Goal: Task Accomplishment & Management: Manage account settings

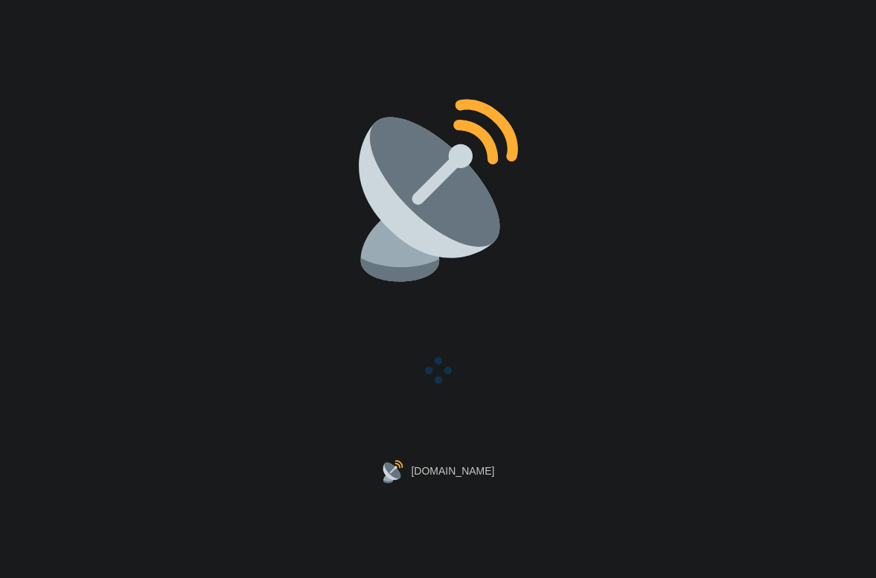
click at [138, 324] on div "[DOMAIN_NAME]" at bounding box center [438, 289] width 876 height 578
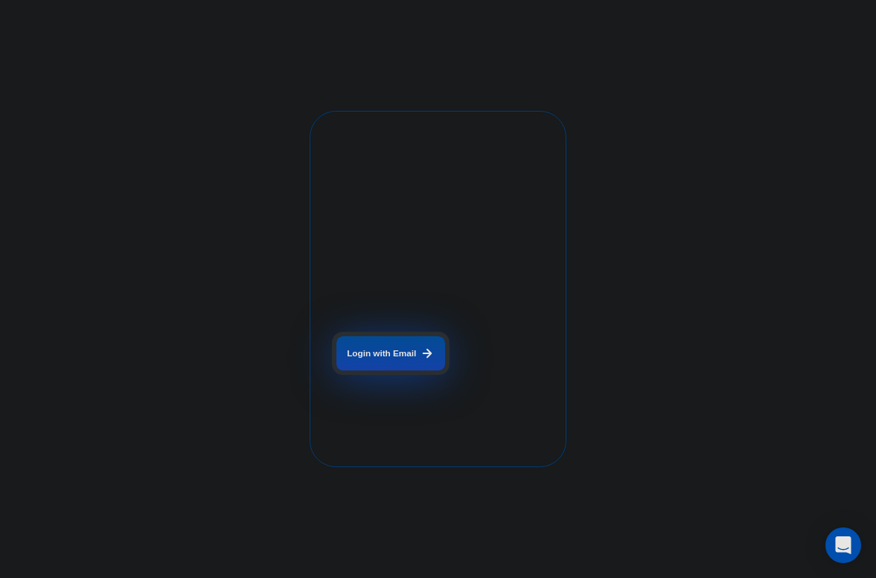
click at [403, 364] on button "Login with Email" at bounding box center [390, 353] width 109 height 34
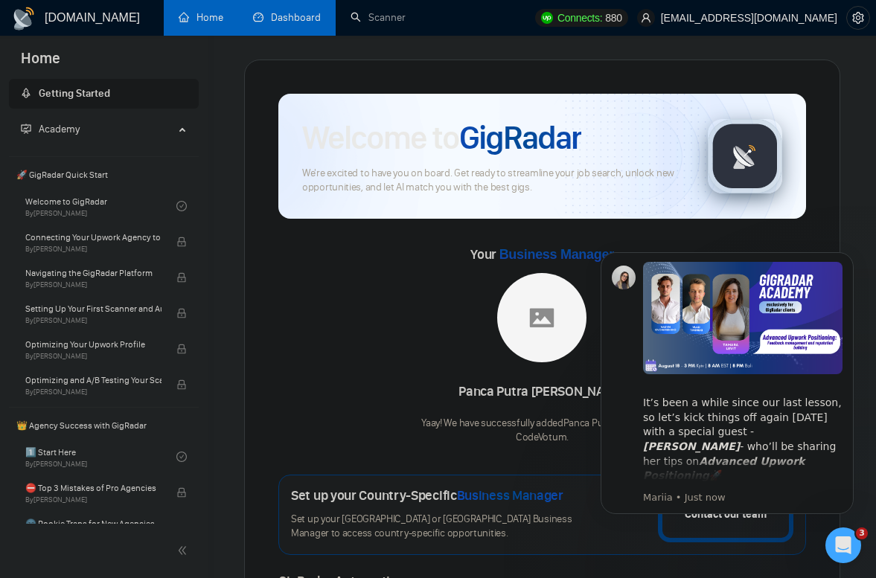
click at [321, 24] on link "Dashboard" at bounding box center [287, 17] width 68 height 13
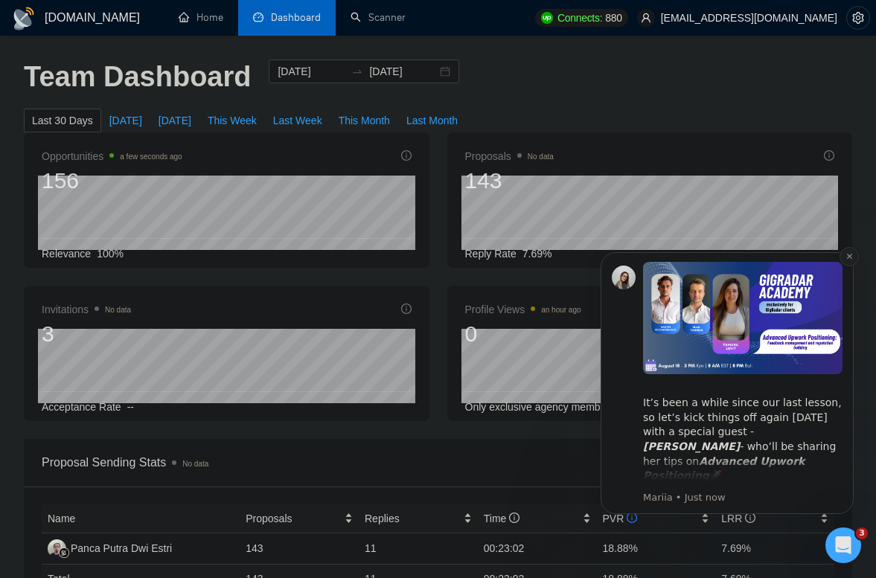
click at [846, 259] on icon "Dismiss notification" at bounding box center [850, 256] width 8 height 8
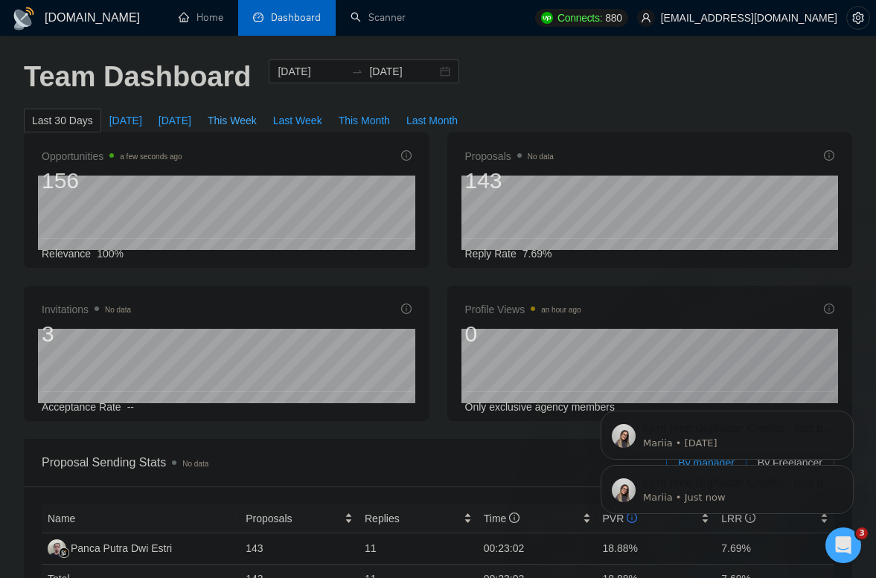
click at [252, 123] on span "This Week" at bounding box center [232, 120] width 49 height 16
type input "2025-08-11"
type input "2025-08-17"
click at [802, 427] on p "Earn Free GigRadar Credits - Just by Sharing Your Story! 💬 Want more credits fo…" at bounding box center [739, 429] width 192 height 15
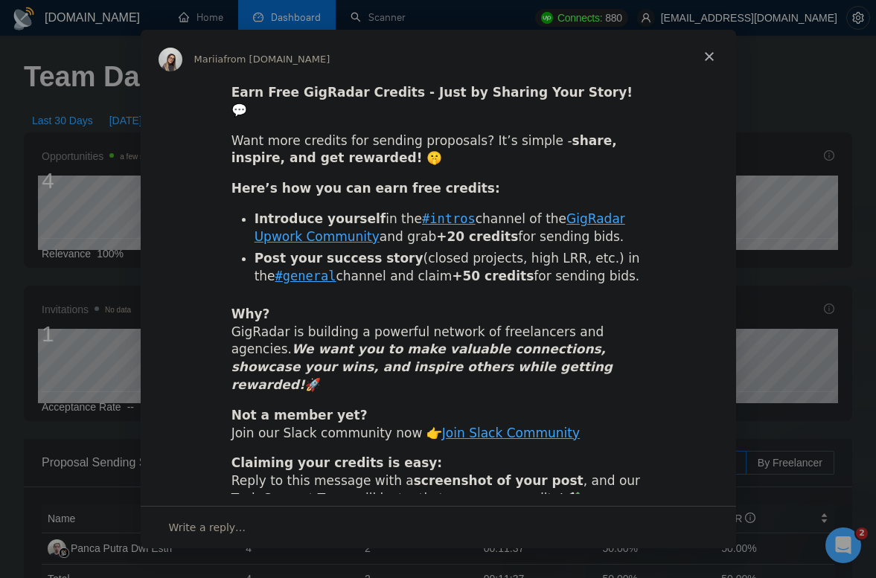
scroll to position [4, 0]
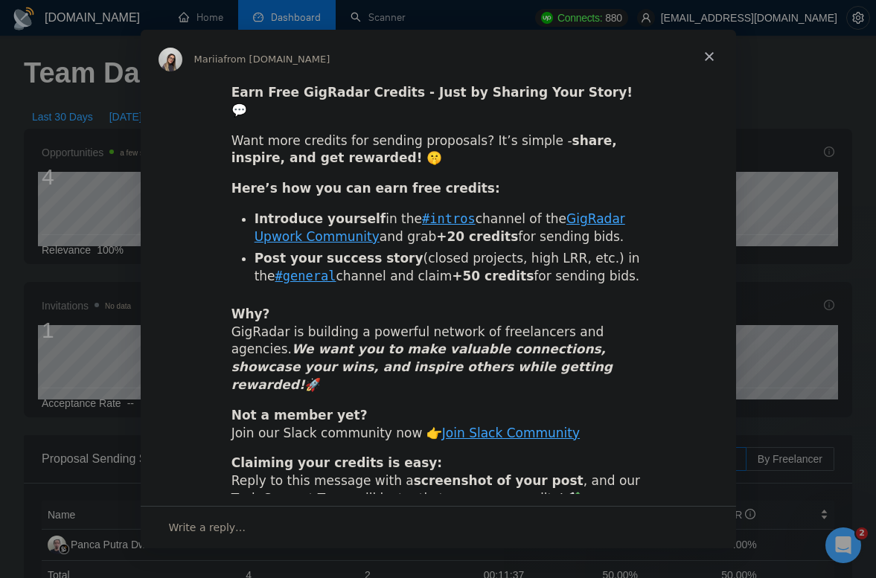
click at [705, 60] on span "Close" at bounding box center [710, 57] width 54 height 54
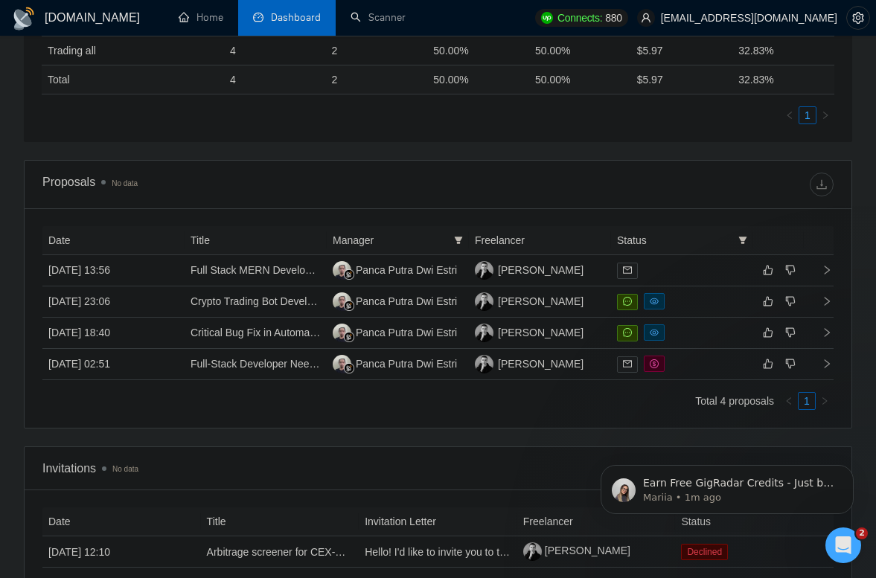
scroll to position [713, 0]
click at [165, 270] on td "15 Aug, 2025 13:56" at bounding box center [113, 270] width 142 height 31
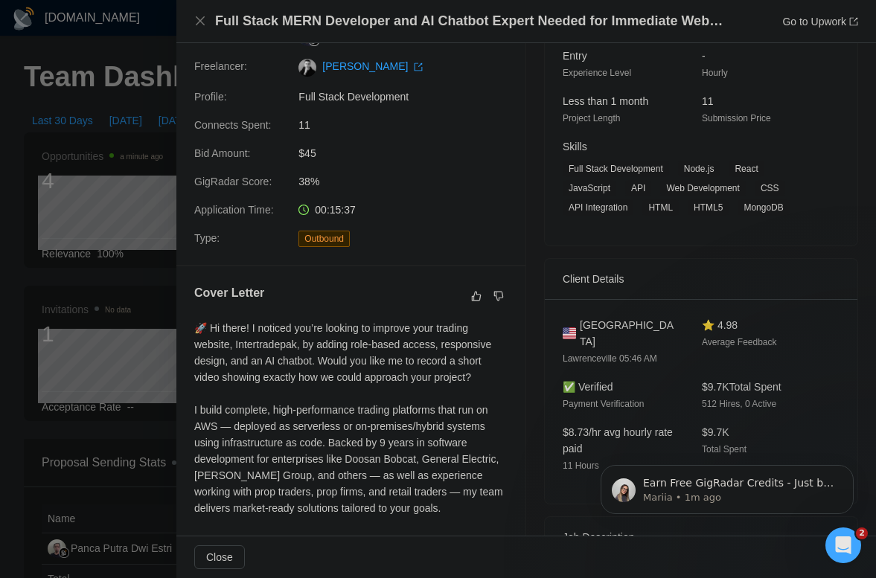
scroll to position [0, 0]
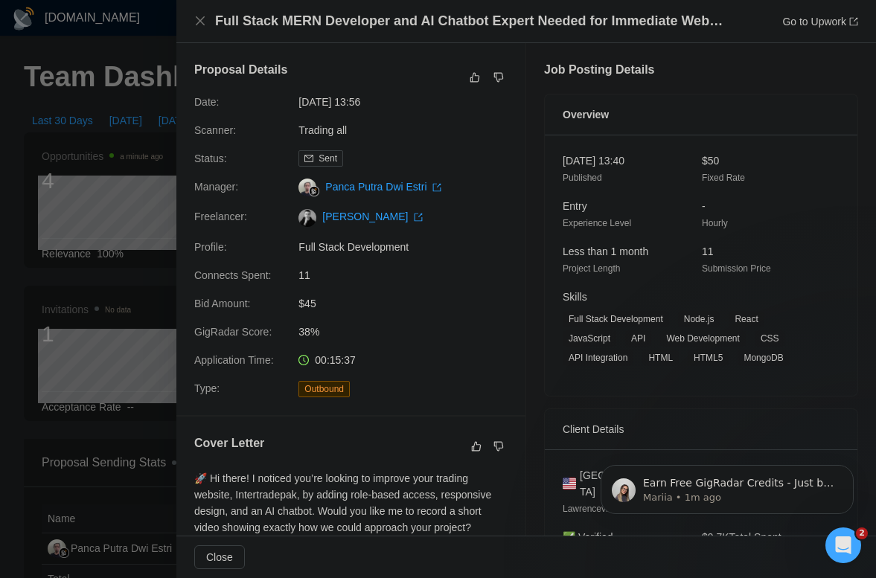
click at [147, 188] on div at bounding box center [438, 289] width 876 height 578
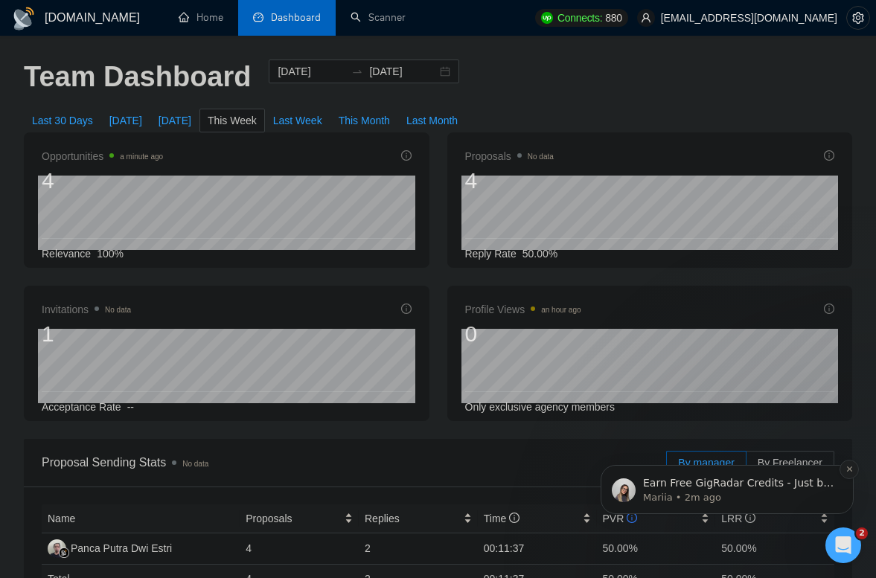
click at [849, 470] on icon "Dismiss notification" at bounding box center [848, 469] width 5 height 5
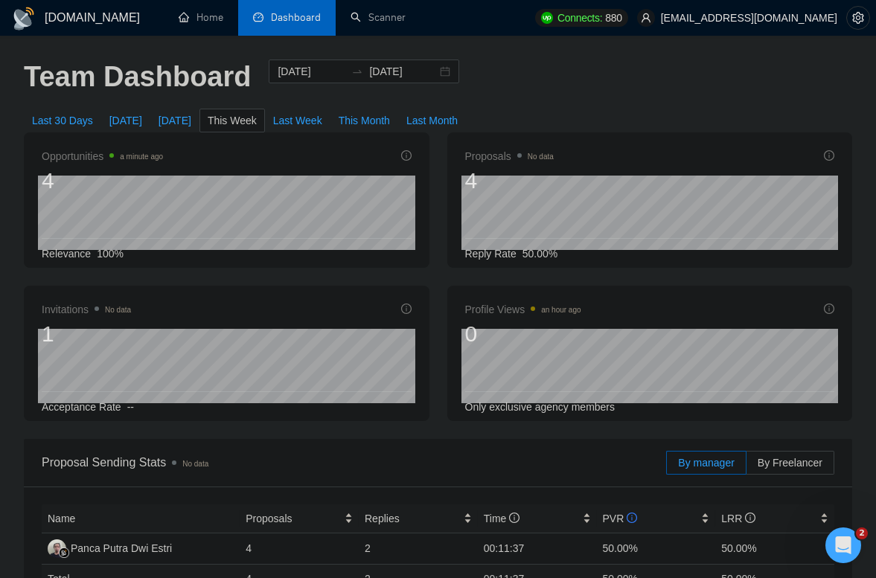
click at [220, 390] on div "2025-08-11 Oleksii Logvin 1" at bounding box center [226, 366] width 377 height 74
